Goal: Information Seeking & Learning: Check status

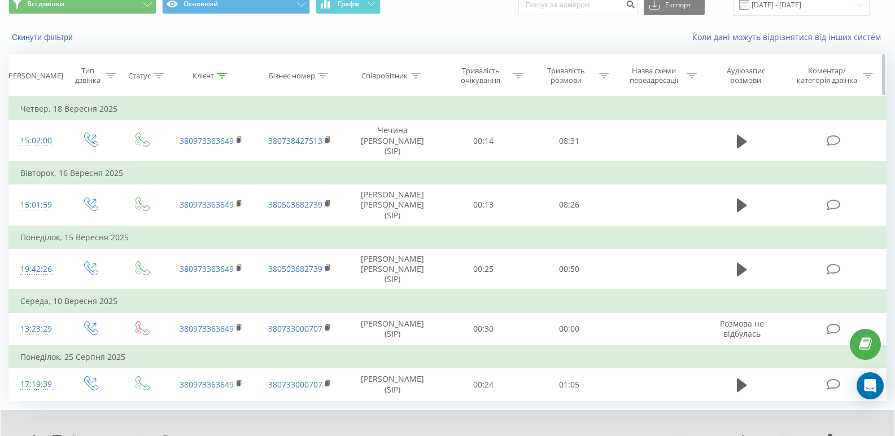
click at [222, 75] on icon at bounding box center [222, 76] width 10 height 6
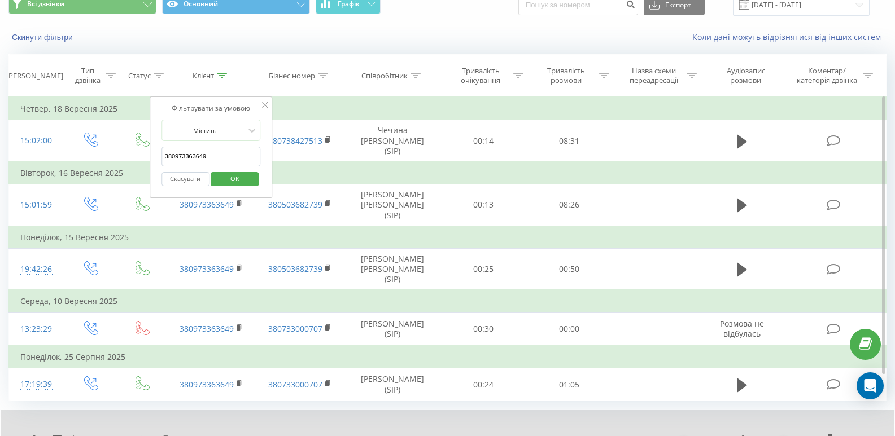
click at [208, 151] on input "380973363649" at bounding box center [210, 157] width 99 height 20
paste input "97691430"
click at [238, 177] on span "OK" at bounding box center [235, 178] width 32 height 17
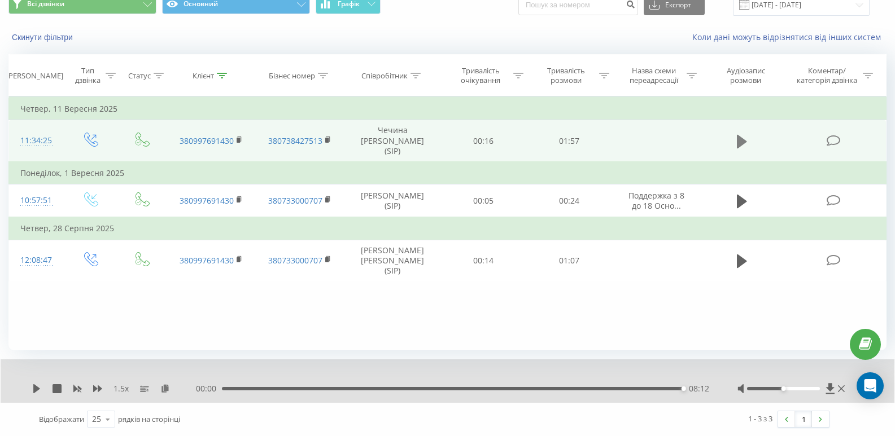
click at [742, 138] on icon at bounding box center [742, 141] width 10 height 14
click at [406, 391] on div "00:44" at bounding box center [454, 388] width 458 height 3
click at [220, 73] on icon at bounding box center [222, 76] width 10 height 6
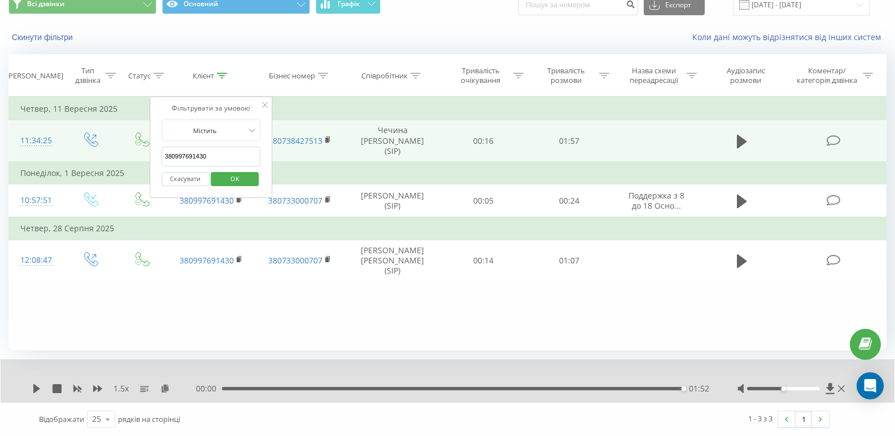
click at [215, 155] on input "380997691430" at bounding box center [210, 157] width 99 height 20
paste input "684794296"
click at [235, 176] on span "OK" at bounding box center [235, 178] width 32 height 17
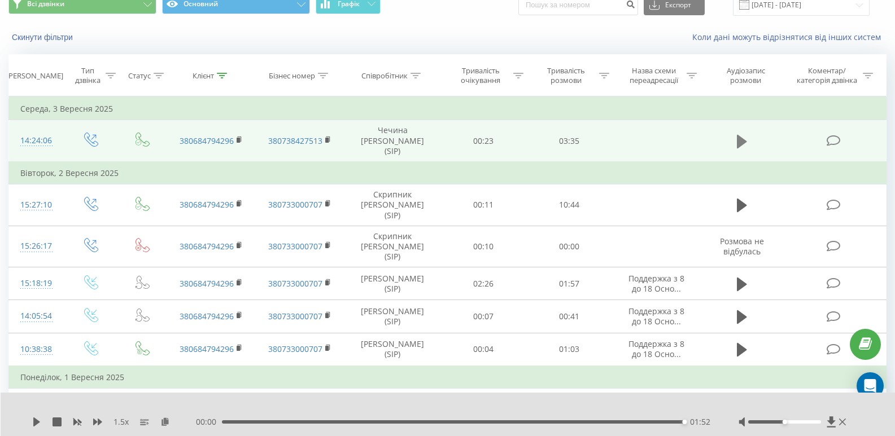
click at [735, 133] on button at bounding box center [741, 141] width 17 height 17
click at [221, 73] on icon at bounding box center [222, 76] width 10 height 6
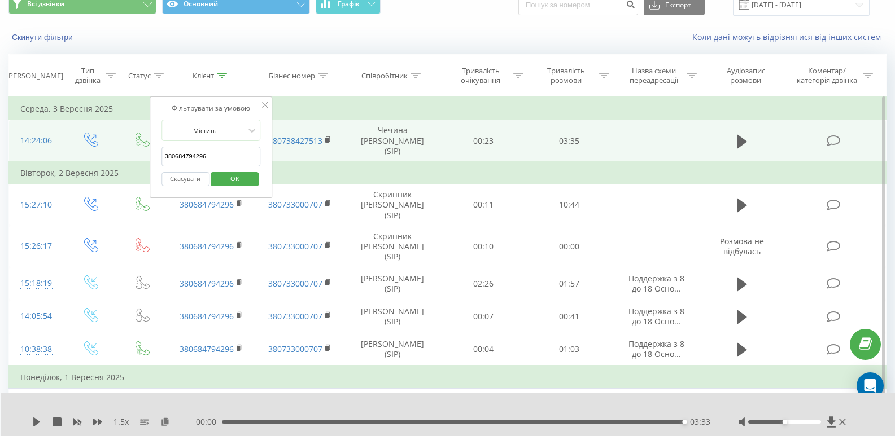
click at [222, 156] on input "380684794296" at bounding box center [210, 157] width 99 height 20
paste input "934928318"
click at [229, 177] on span "OK" at bounding box center [235, 178] width 32 height 17
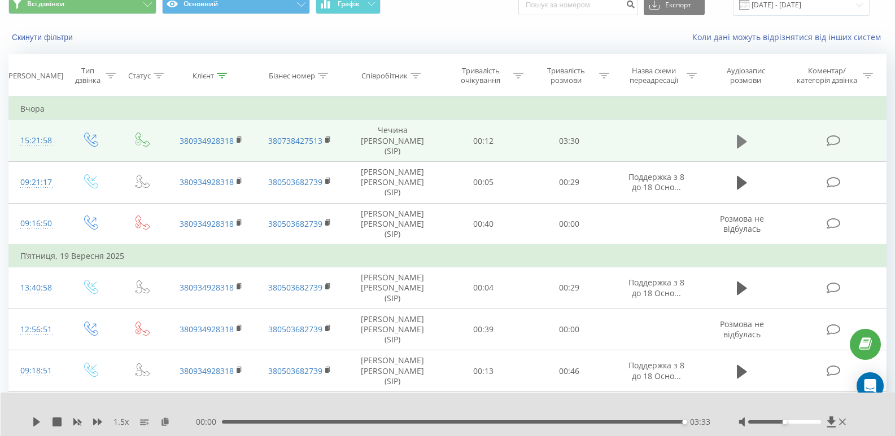
click at [737, 137] on icon at bounding box center [742, 141] width 10 height 14
click at [222, 76] on icon at bounding box center [222, 76] width 10 height 6
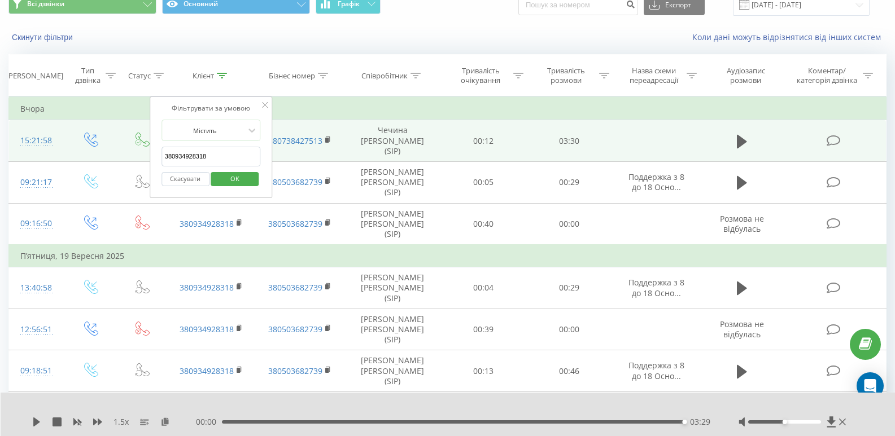
click at [204, 157] on input "380934928318" at bounding box center [210, 157] width 99 height 20
paste input "633467342"
click at [237, 182] on span "OK" at bounding box center [235, 178] width 32 height 17
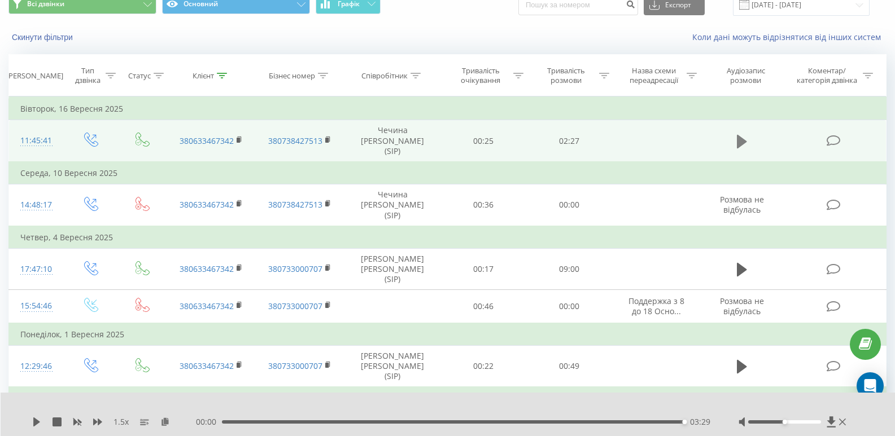
click at [741, 134] on icon at bounding box center [742, 142] width 10 height 16
click at [226, 79] on div at bounding box center [222, 76] width 10 height 10
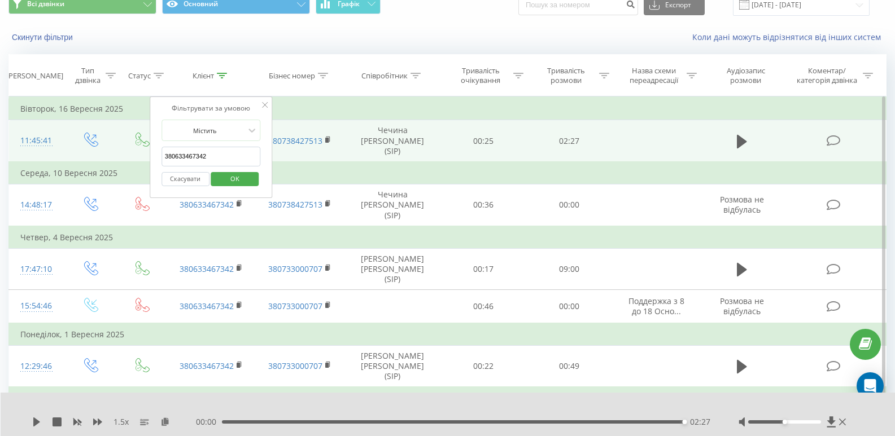
click at [221, 152] on input "380633467342" at bounding box center [210, 157] width 99 height 20
paste input "73939273"
click at [234, 175] on span "OK" at bounding box center [235, 178] width 32 height 17
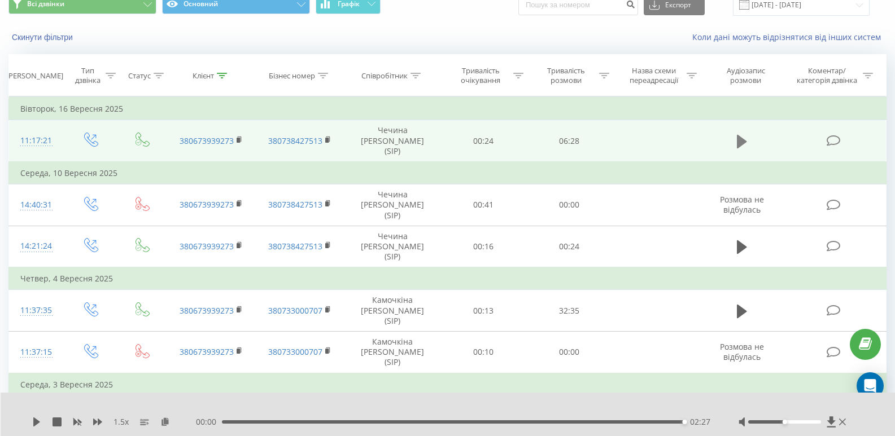
click at [739, 137] on icon at bounding box center [742, 141] width 10 height 14
click at [529, 422] on div "04:44" at bounding box center [454, 422] width 459 height 3
click at [507, 424] on div "- 02:09 04:19 04:19" at bounding box center [453, 422] width 514 height 11
click at [497, 422] on div "04:20" at bounding box center [454, 422] width 459 height 3
click at [479, 422] on div "03:35" at bounding box center [454, 422] width 459 height 3
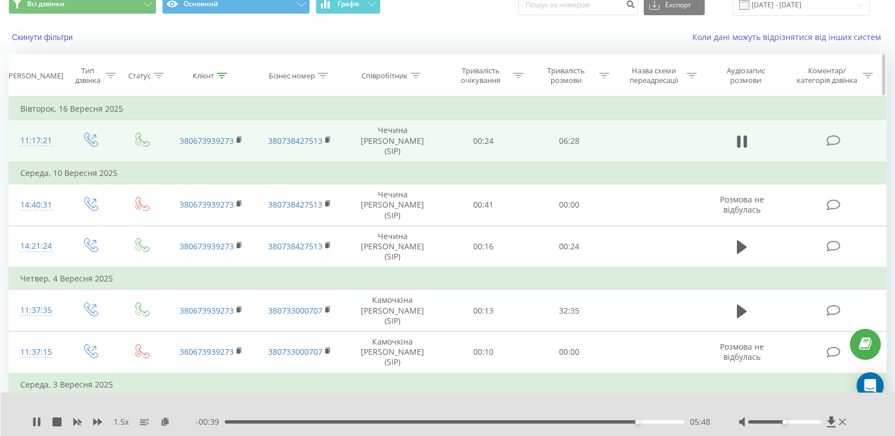
click at [221, 75] on icon at bounding box center [222, 76] width 10 height 6
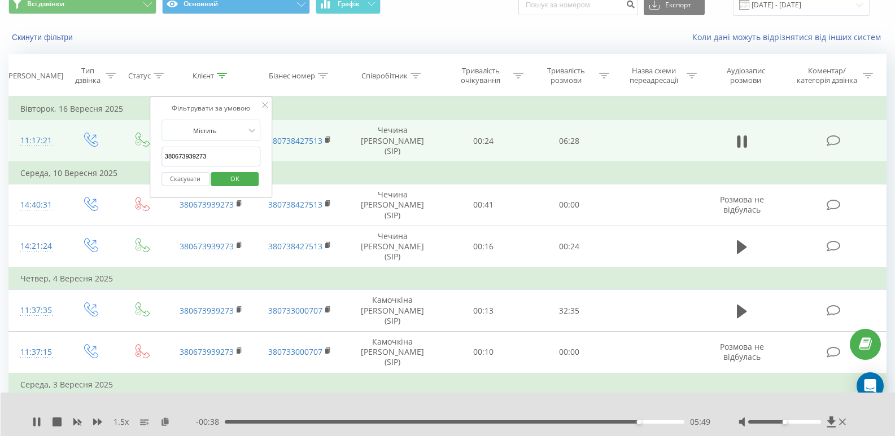
click at [218, 157] on input "380673939273" at bounding box center [210, 157] width 99 height 20
paste input "964947096"
type input "380964947096"
click at [658, 420] on div "- 00:32 05:55 05:55" at bounding box center [453, 422] width 514 height 11
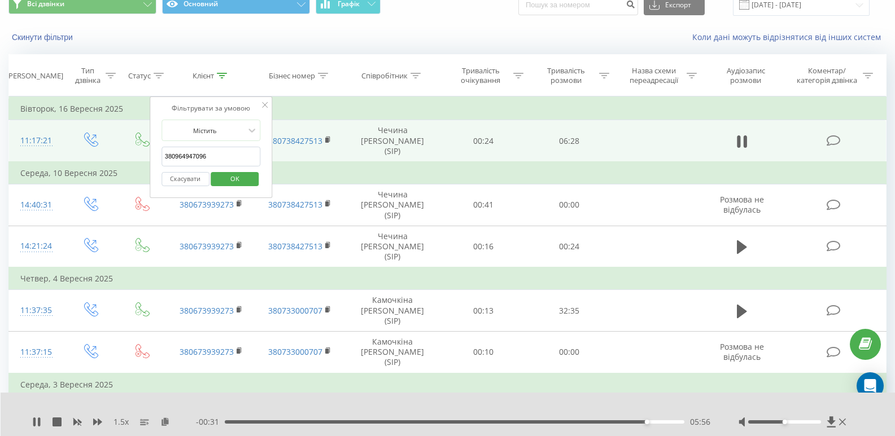
click at [658, 422] on div "05:56" at bounding box center [454, 422] width 459 height 3
click at [233, 169] on div "Скасувати OK" at bounding box center [210, 179] width 99 height 25
click at [234, 174] on span "OK" at bounding box center [235, 178] width 32 height 17
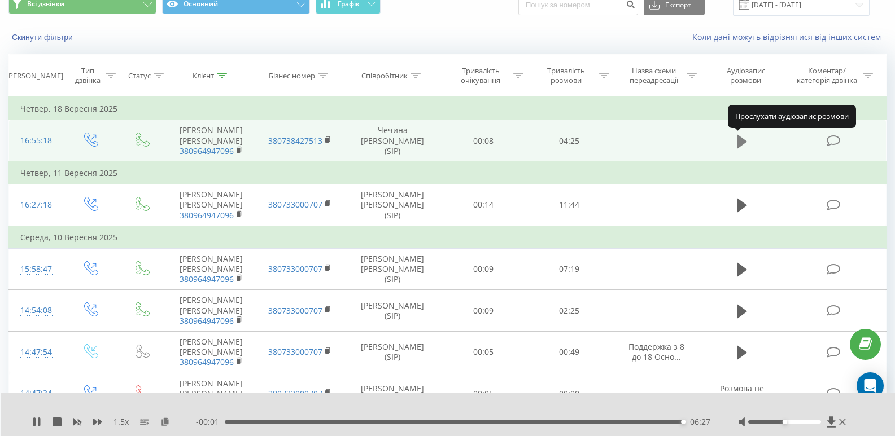
click at [735, 139] on button at bounding box center [741, 141] width 17 height 17
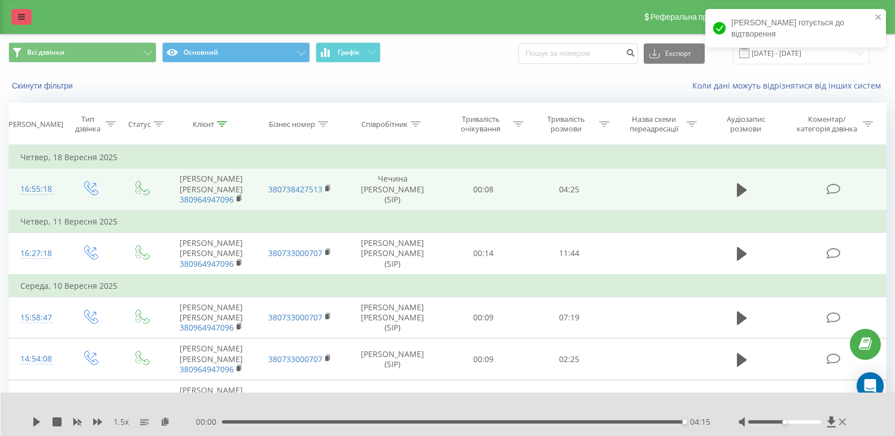
click at [22, 17] on icon at bounding box center [21, 17] width 7 height 8
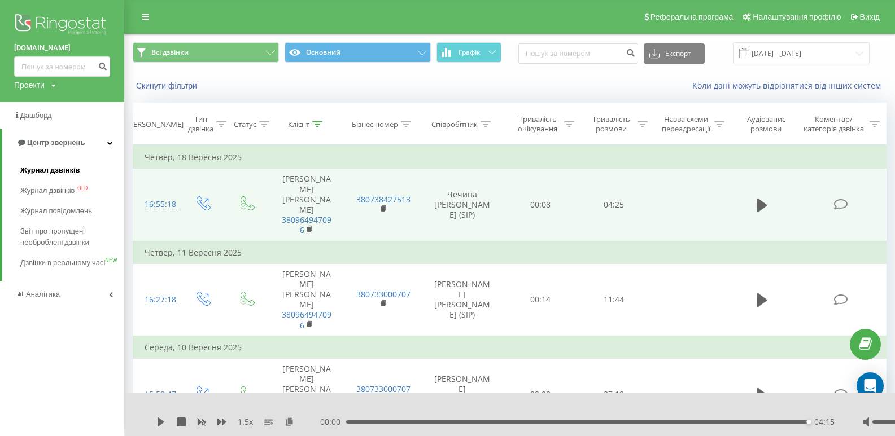
click at [34, 168] on span "Журнал дзвінків" at bounding box center [50, 170] width 60 height 11
